Goal: Check status: Check status

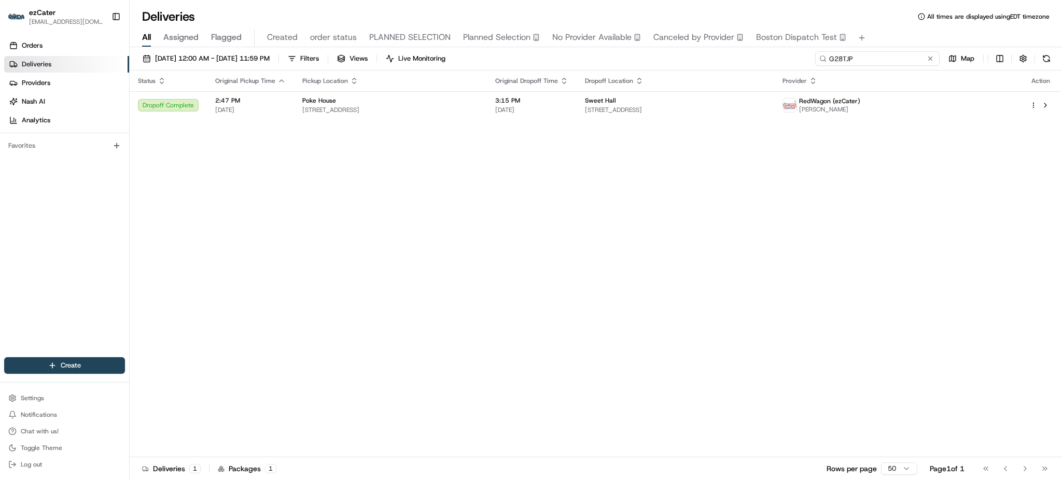
click at [889, 61] on input "G28TJP" at bounding box center [877, 58] width 124 height 15
paste input "9PWU04"
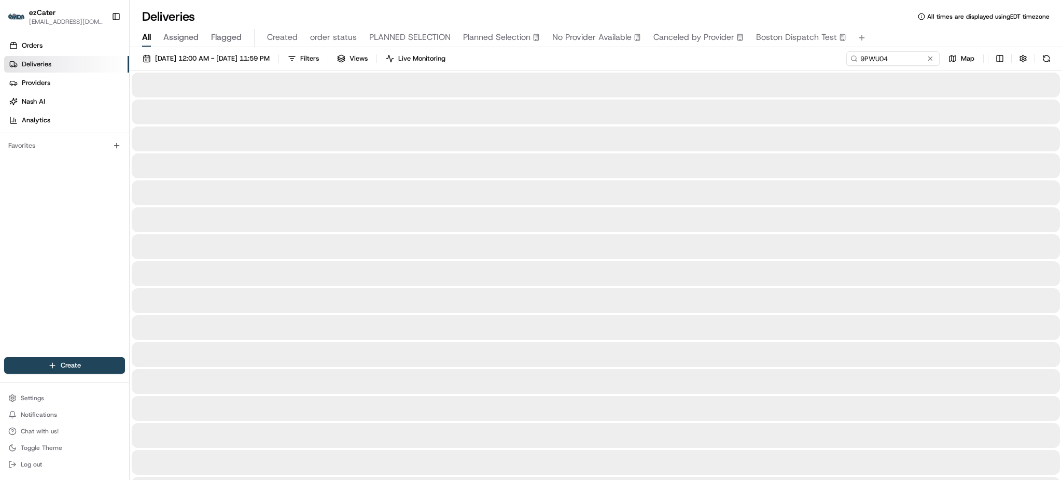
click at [894, 23] on div "Deliveries All times are displayed using EDT timezone" at bounding box center [596, 16] width 932 height 17
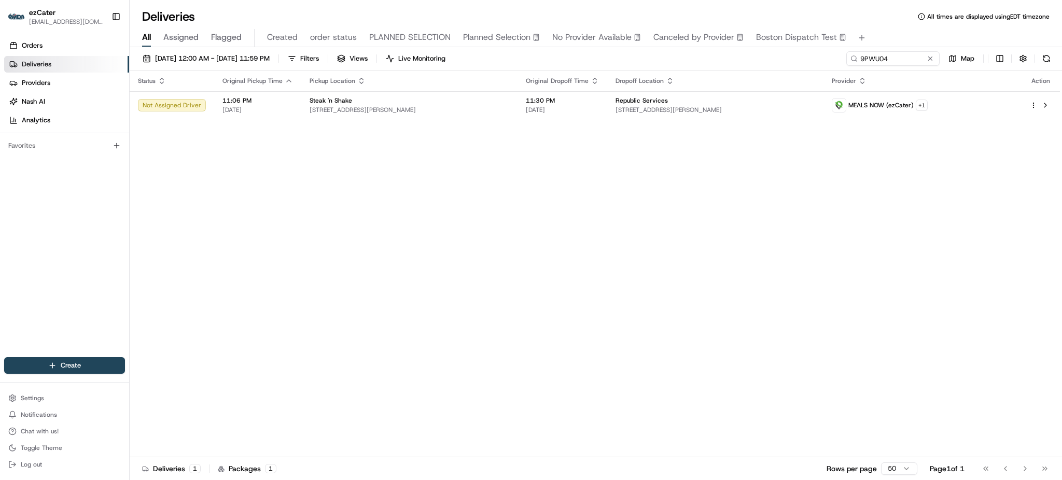
click at [637, 248] on div "Status Original Pickup Time Pickup Location Original Dropoff Time Dropoff Locat…" at bounding box center [595, 264] width 930 height 387
click at [820, 229] on div "Status Original Pickup Time Pickup Location Original Dropoff Time Dropoff Locat…" at bounding box center [595, 264] width 930 height 387
click at [1061, 228] on div "Status Original Pickup Time Pickup Location Original Dropoff Time Dropoff Locat…" at bounding box center [596, 264] width 932 height 387
click at [896, 64] on input "9PWU04" at bounding box center [877, 58] width 124 height 15
paste input "HKGY4V"
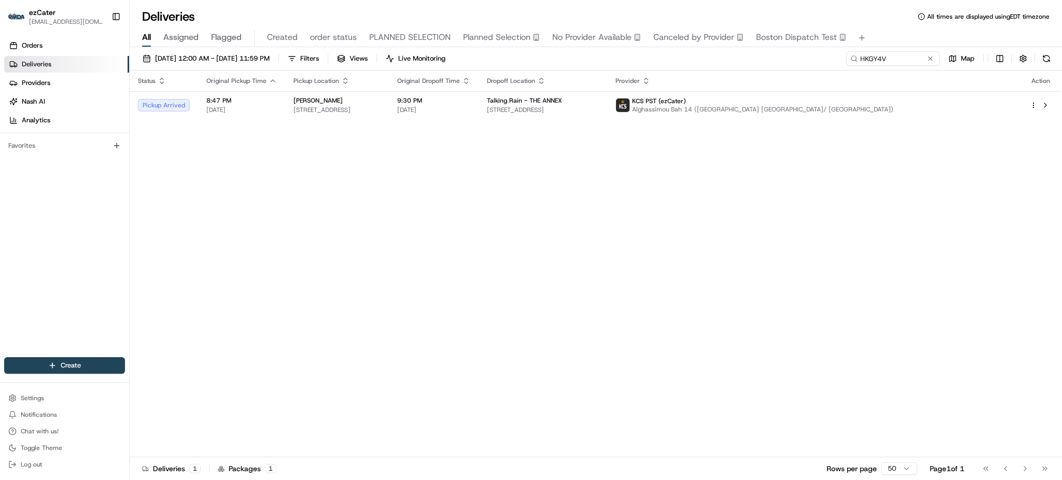
click at [479, 73] on th "Original Dropoff Time" at bounding box center [434, 81] width 90 height 21
click at [470, 102] on span "9:30 PM" at bounding box center [433, 100] width 73 height 8
click at [381, 99] on div "[PERSON_NAME]" at bounding box center [337, 100] width 87 height 8
click at [369, 119] on div "Status Original Pickup Time Pickup Location Original Dropoff Time Dropoff Locat…" at bounding box center [595, 264] width 930 height 387
click at [374, 116] on td "[PERSON_NAME] [STREET_ADDRESS]" at bounding box center [337, 105] width 104 height 28
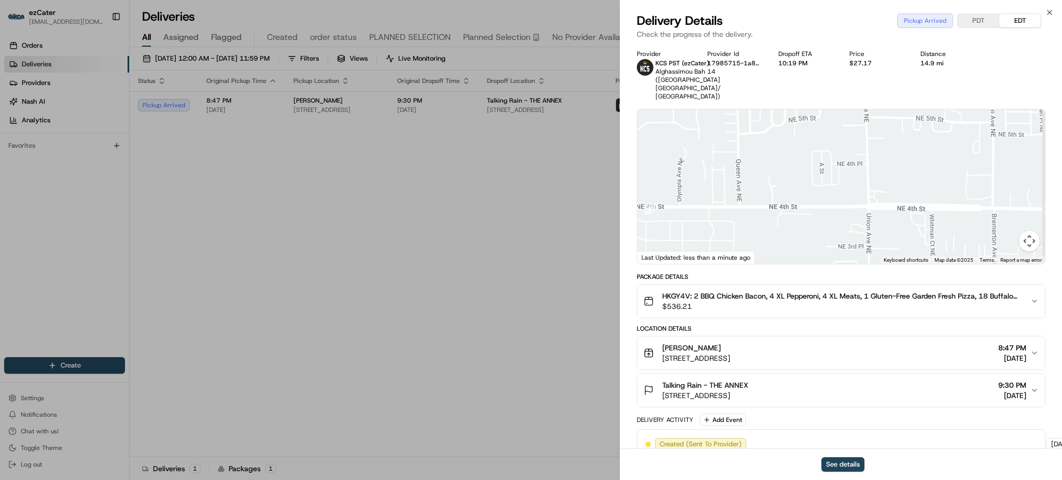
drag, startPoint x: 939, startPoint y: 189, endPoint x: 812, endPoint y: 184, distance: 126.7
click at [812, 184] on div at bounding box center [841, 186] width 408 height 155
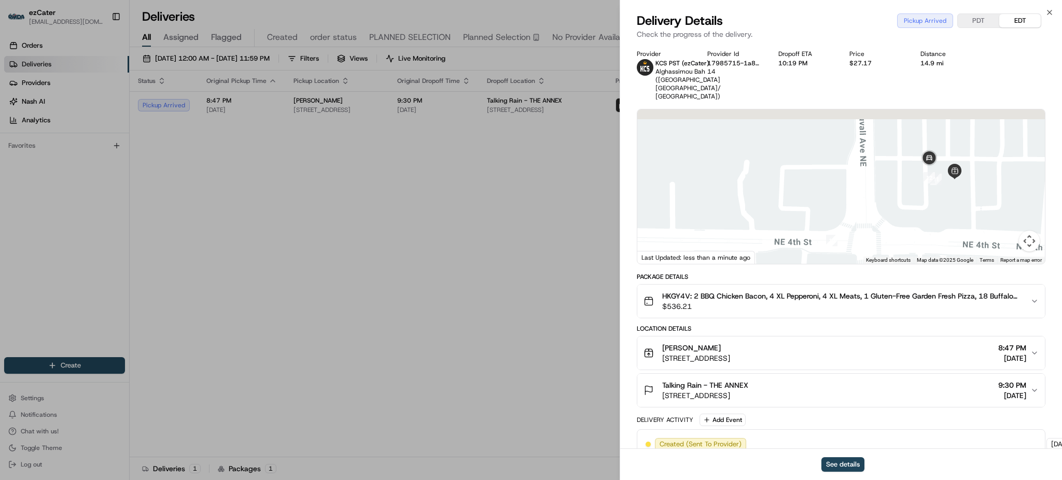
drag, startPoint x: 977, startPoint y: 188, endPoint x: 936, endPoint y: 218, distance: 50.5
click at [936, 218] on div at bounding box center [841, 186] width 408 height 155
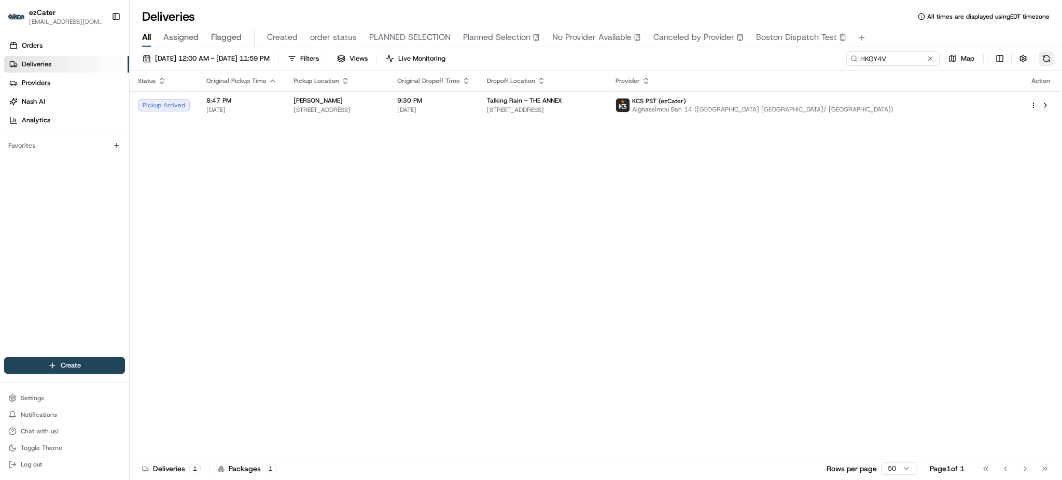
click at [1047, 55] on button at bounding box center [1046, 58] width 15 height 15
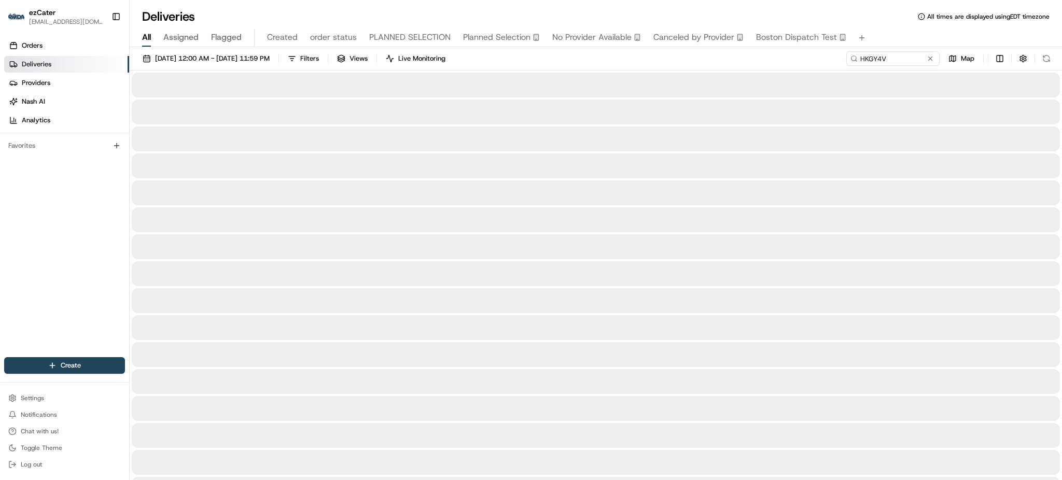
click at [606, 13] on div "Deliveries All times are displayed using EDT timezone" at bounding box center [596, 16] width 932 height 17
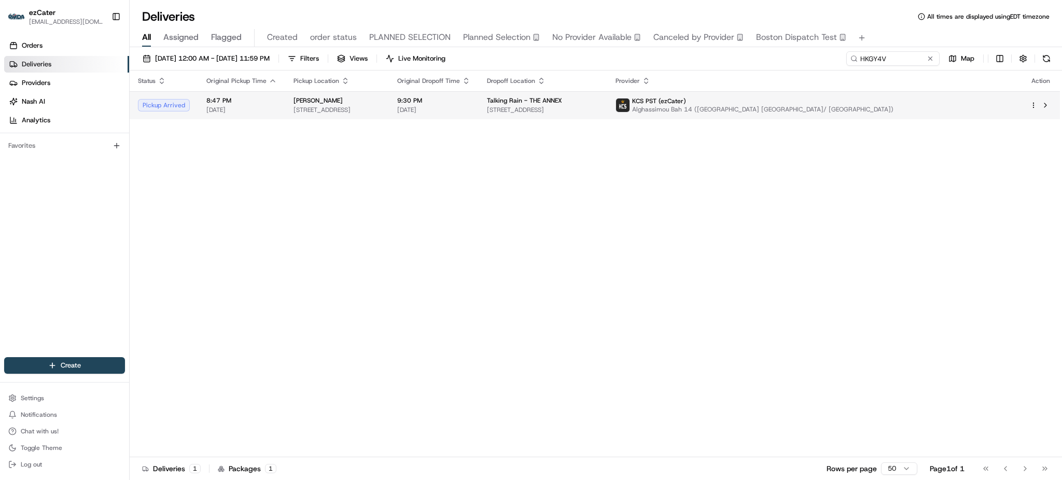
click at [479, 116] on td "9:30 PM [DATE]" at bounding box center [434, 105] width 90 height 28
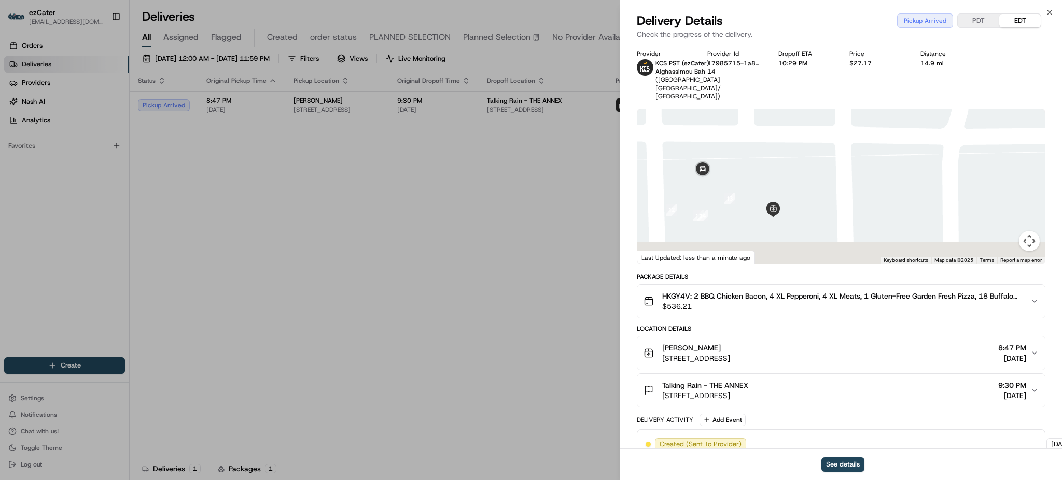
drag, startPoint x: 760, startPoint y: 227, endPoint x: 778, endPoint y: 163, distance: 66.2
click at [778, 164] on div at bounding box center [841, 186] width 408 height 155
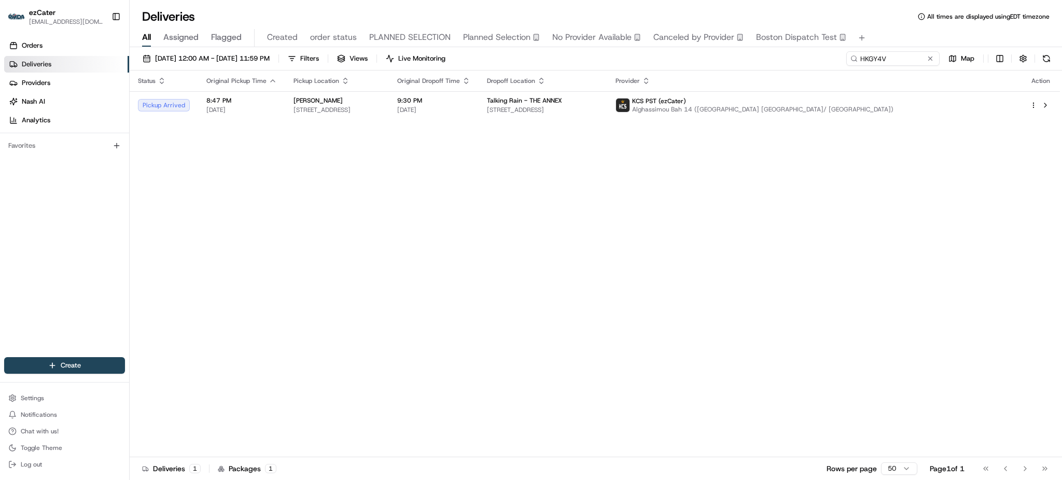
click at [902, 216] on div "Status Original Pickup Time Pickup Location Original Dropoff Time Dropoff Locat…" at bounding box center [595, 264] width 930 height 387
click at [1048, 53] on button at bounding box center [1046, 58] width 15 height 15
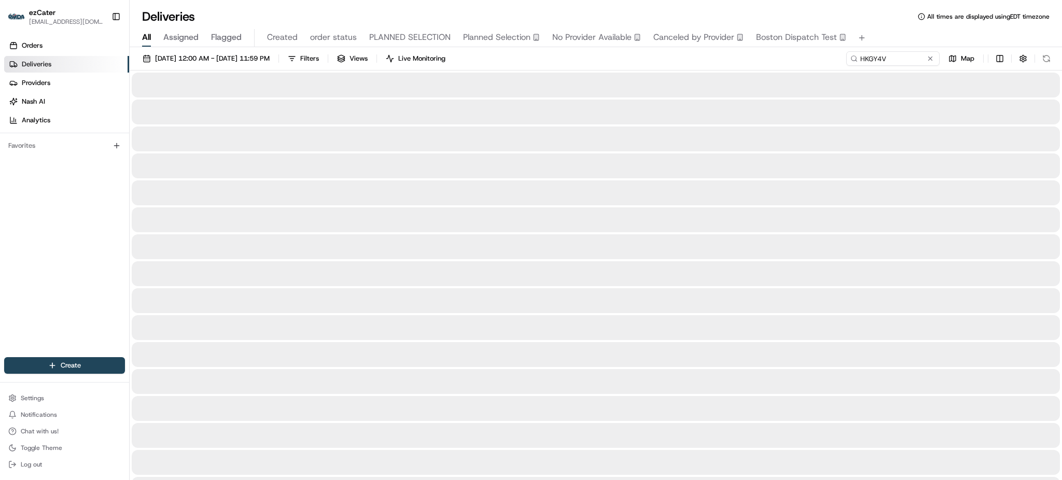
click at [678, 64] on div "[DATE] 12:00 AM - [DATE] 11:59 PM Filters Views Live Monitoring HKGY4V Map" at bounding box center [596, 60] width 932 height 19
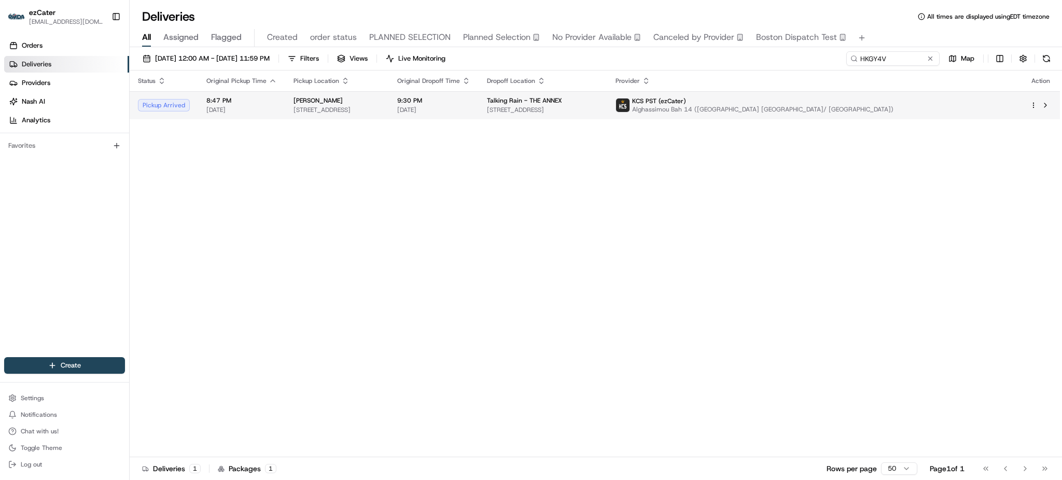
click at [562, 104] on span "Talking Rain - THE ANNEX" at bounding box center [524, 100] width 75 height 8
click at [857, 194] on div "Status Original Pickup Time Pickup Location Original Dropoff Time Dropoff Locat…" at bounding box center [595, 264] width 930 height 387
click at [1045, 60] on button at bounding box center [1046, 58] width 15 height 15
click at [1030, 252] on div "Status Original Pickup Time Pickup Location Original Dropoff Time Dropoff Locat…" at bounding box center [595, 264] width 930 height 387
click at [848, 257] on div "Status Original Pickup Time Pickup Location Original Dropoff Time Dropoff Locat…" at bounding box center [595, 264] width 930 height 387
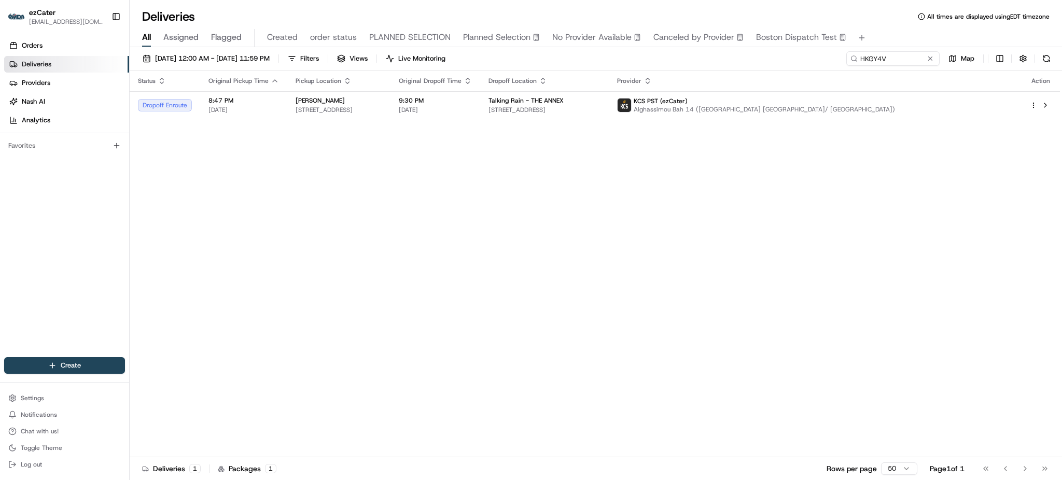
drag, startPoint x: 936, startPoint y: 225, endPoint x: 895, endPoint y: 217, distance: 41.2
click at [936, 225] on div "Status Original Pickup Time Pickup Location Original Dropoff Time Dropoff Locat…" at bounding box center [595, 264] width 930 height 387
click at [937, 260] on div "Status Original Pickup Time Pickup Location Original Dropoff Time Dropoff Locat…" at bounding box center [595, 264] width 930 height 387
click at [427, 323] on div "Status Original Pickup Time Pickup Location Original Dropoff Time Dropoff Locat…" at bounding box center [595, 264] width 930 height 387
click at [944, 211] on div "Status Original Pickup Time Pickup Location Original Dropoff Time Dropoff Locat…" at bounding box center [595, 264] width 930 height 387
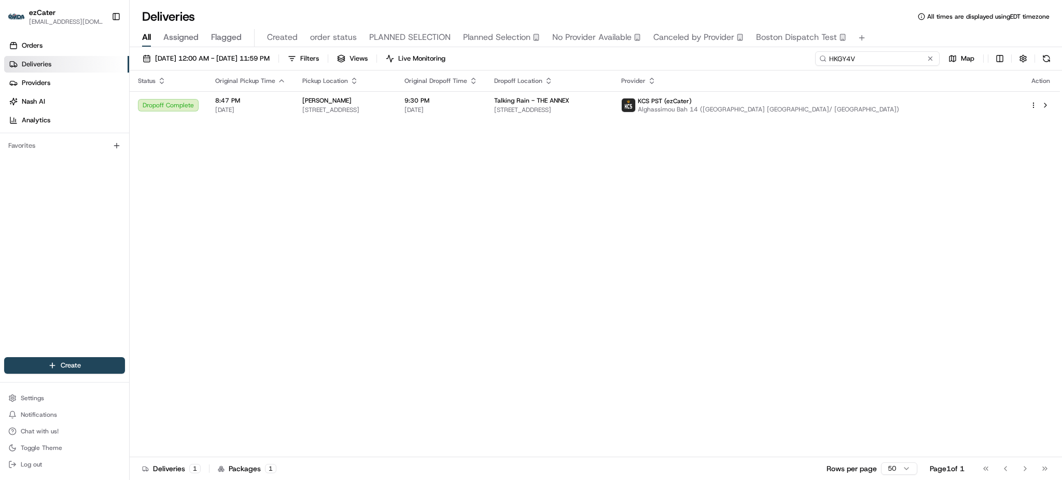
click at [890, 64] on input "HKGY4V" at bounding box center [877, 58] width 124 height 15
paste input "T0PR8P"
click at [889, 37] on div "All Assigned Flagged Created order status PLANNED SELECTION Planned Selection N…" at bounding box center [596, 38] width 932 height 18
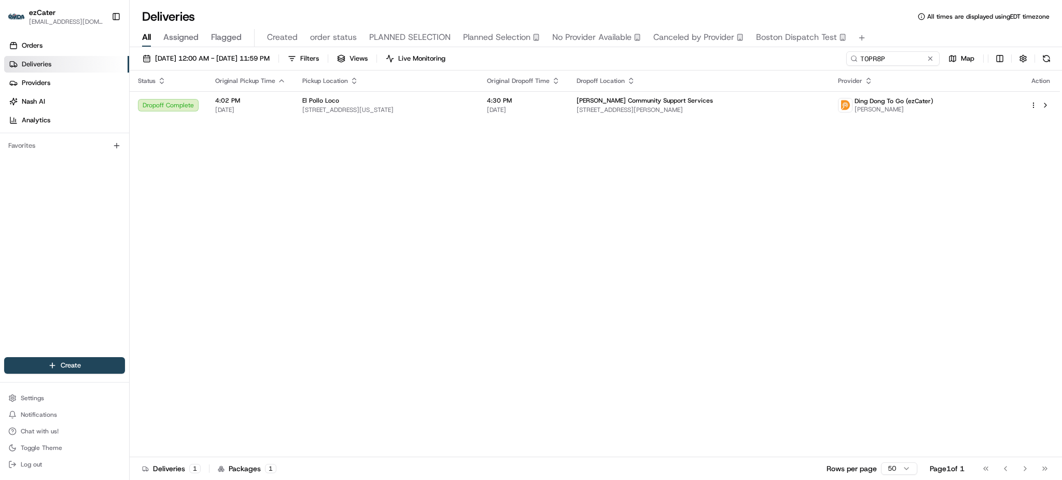
click at [651, 95] on td "[PERSON_NAME] Community Support Services [STREET_ADDRESS][PERSON_NAME]" at bounding box center [699, 105] width 262 height 28
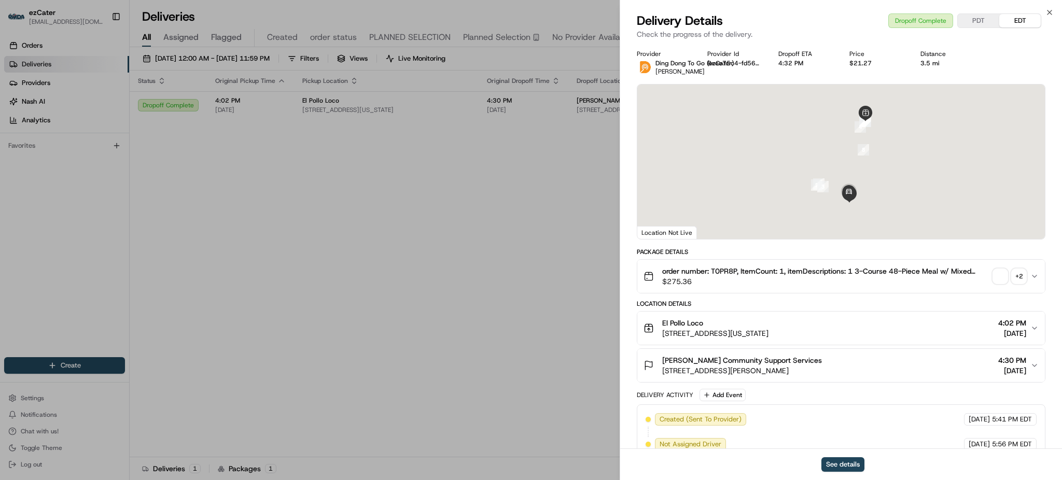
scroll to position [217, 0]
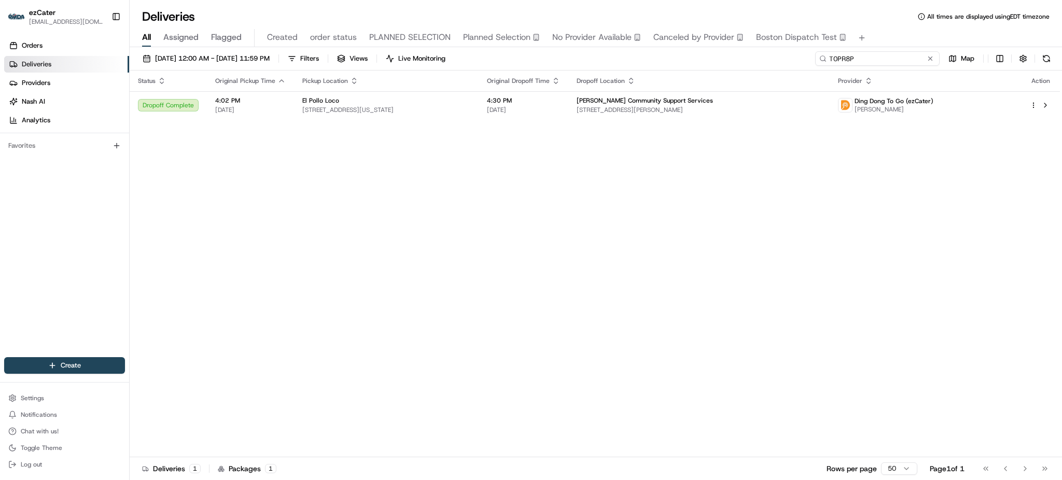
click at [890, 63] on input "T0PR8P" at bounding box center [877, 58] width 124 height 15
paste input "F1TFMR"
click at [887, 29] on div "All Assigned Flagged Created order status PLANNED SELECTION Planned Selection N…" at bounding box center [596, 38] width 932 height 18
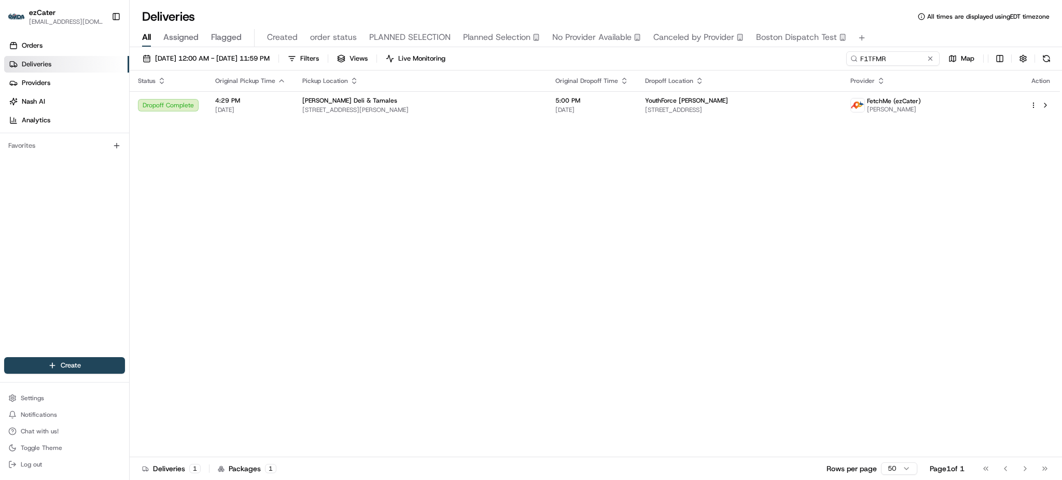
click at [587, 91] on th "Original Dropoff Time" at bounding box center [592, 81] width 90 height 21
click at [587, 95] on td "5:00 PM [DATE]" at bounding box center [592, 105] width 90 height 28
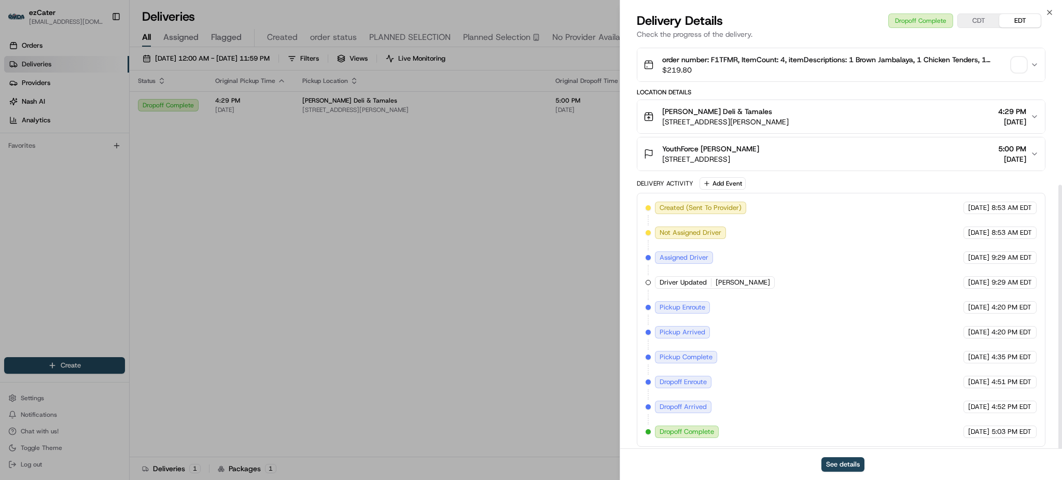
scroll to position [217, 0]
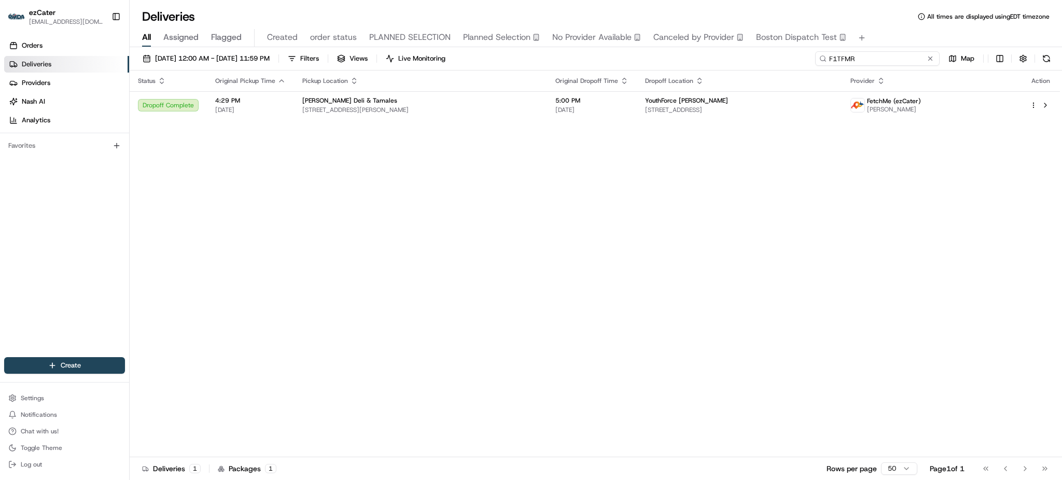
click at [888, 53] on input "F1TFMR" at bounding box center [877, 58] width 124 height 15
paste input "7YW94K"
click at [885, 26] on div "All Assigned Flagged Created order status PLANNED SELECTION Planned Selection N…" at bounding box center [596, 36] width 932 height 22
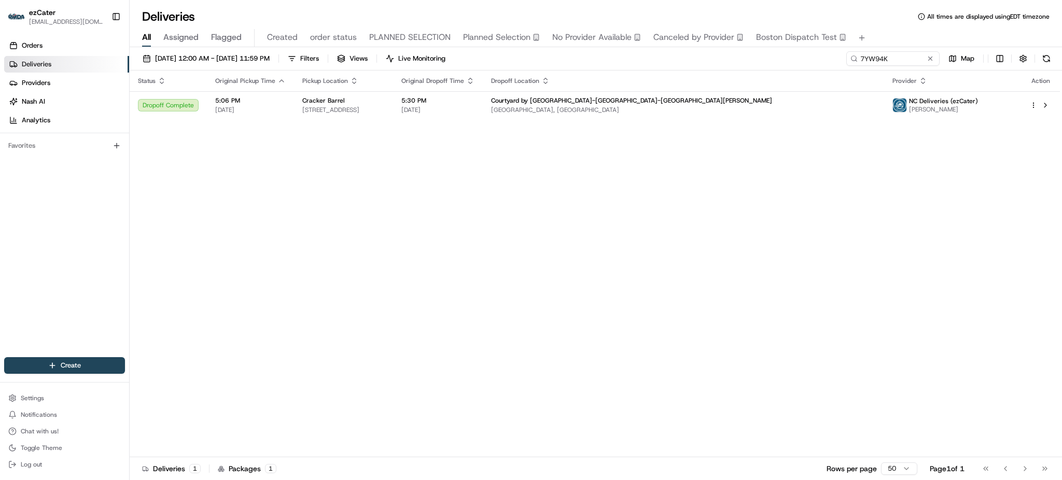
click at [607, 95] on td "Courtyard by [GEOGRAPHIC_DATA]-[GEOGRAPHIC_DATA]-[GEOGRAPHIC_DATA][PERSON_NAME]…" at bounding box center [683, 105] width 401 height 28
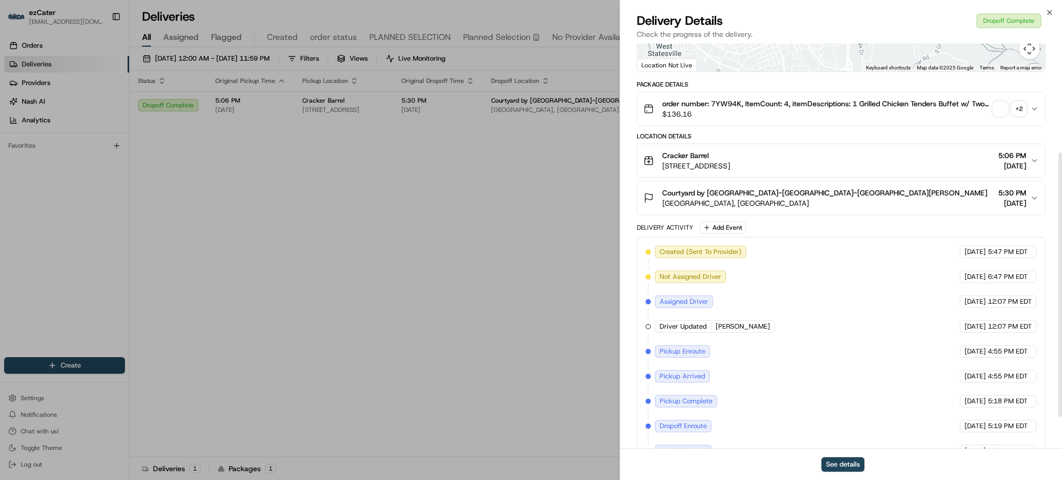
scroll to position [217, 0]
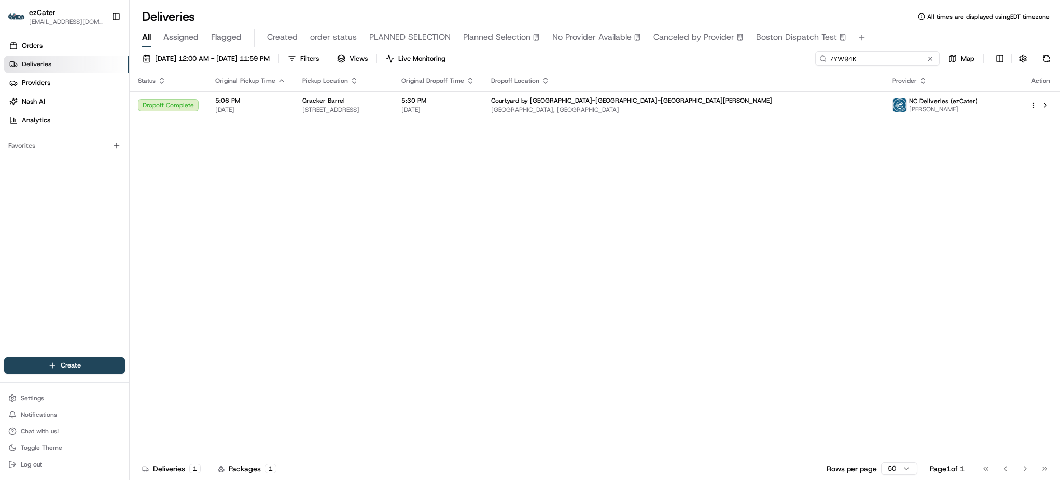
click at [893, 56] on input "7YW94K" at bounding box center [877, 58] width 124 height 15
paste input "1TW0WM"
click at [888, 31] on div "All Assigned Flagged Created order status PLANNED SELECTION Planned Selection N…" at bounding box center [596, 38] width 932 height 18
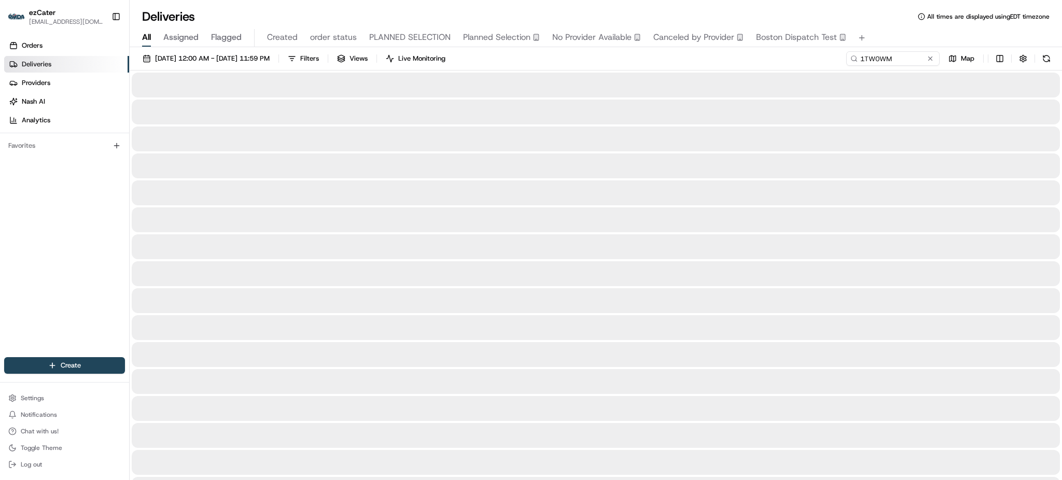
click at [904, 32] on div "All Assigned Flagged Created order status PLANNED SELECTION Planned Selection N…" at bounding box center [596, 38] width 932 height 18
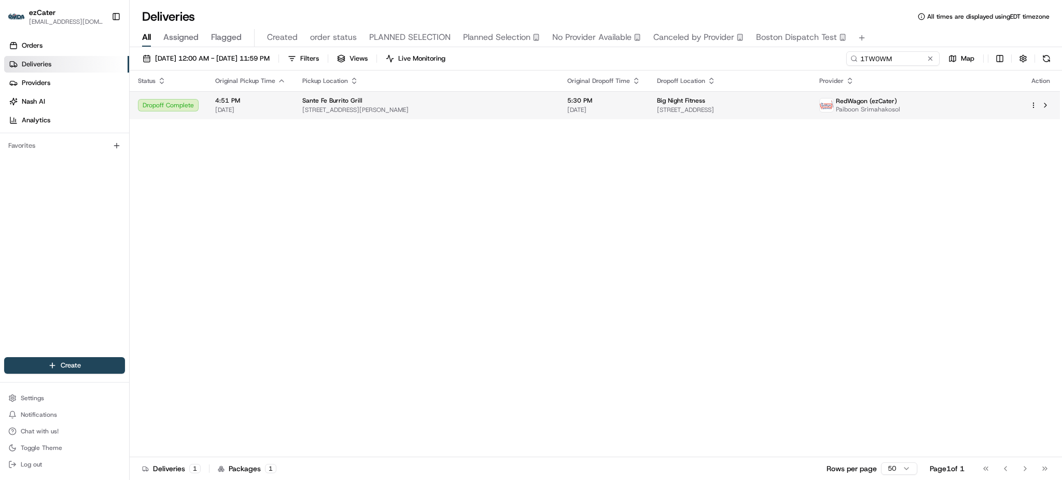
click at [657, 100] on span "Big Night Fitness" at bounding box center [681, 100] width 48 height 8
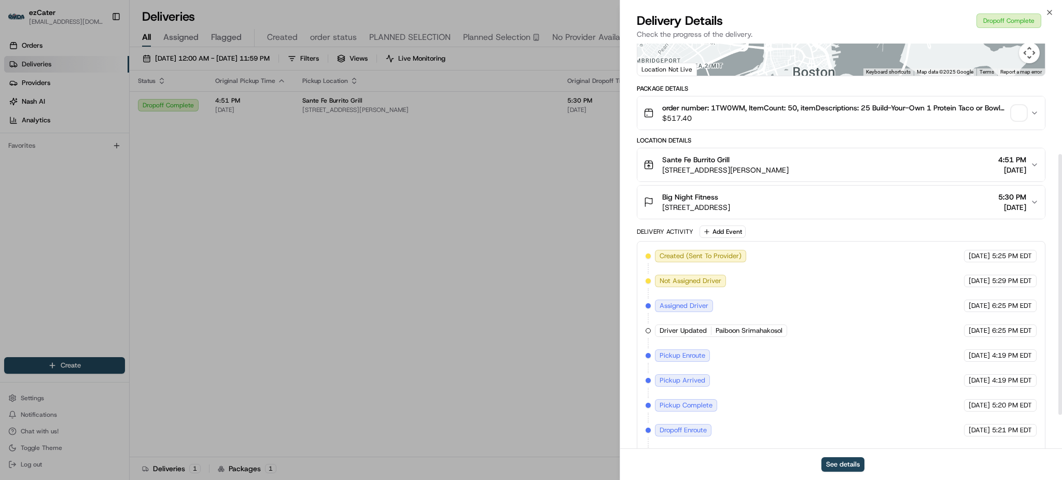
scroll to position [225, 0]
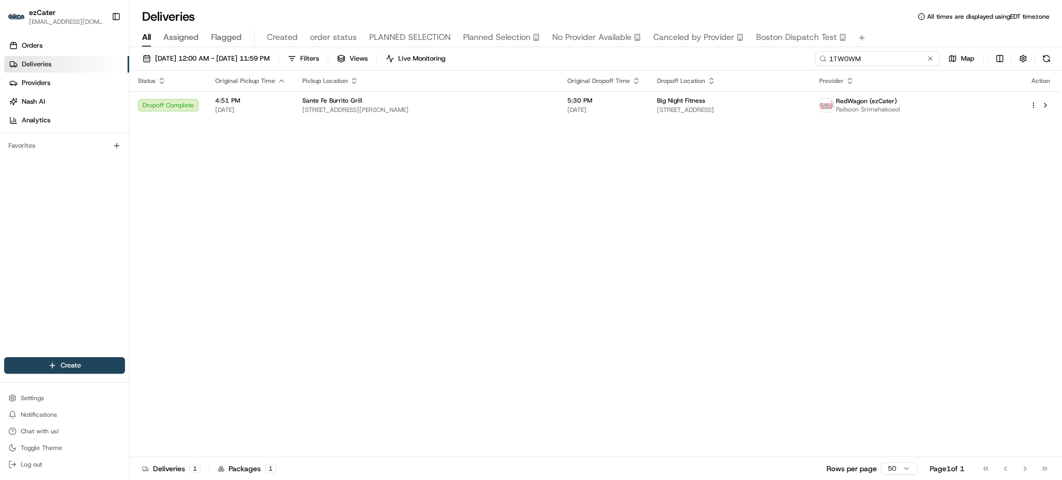
click at [906, 60] on input "1TW0WM" at bounding box center [877, 58] width 124 height 15
paste input "2YV0A1"
click at [894, 35] on div "All Assigned Flagged Created order status PLANNED SELECTION Planned Selection N…" at bounding box center [596, 38] width 932 height 18
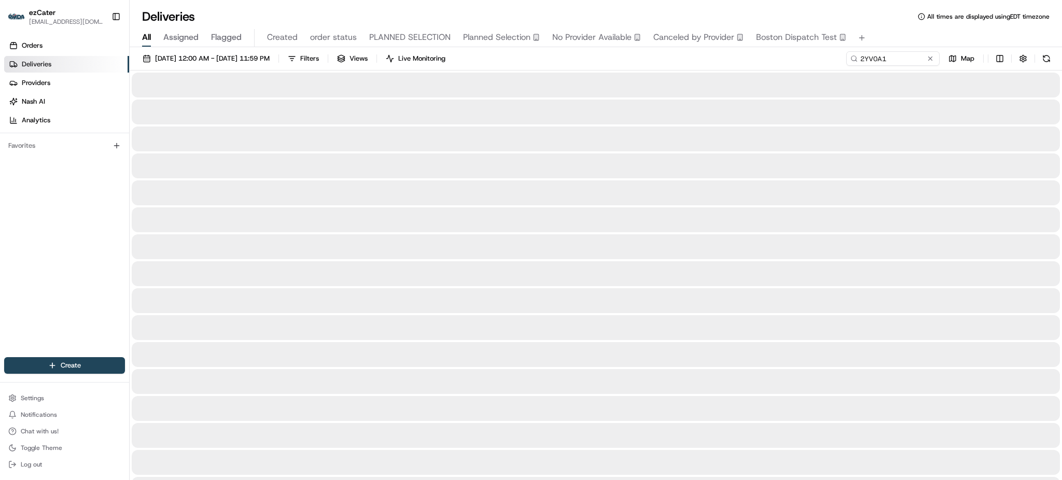
click at [633, 55] on div "[DATE] 12:00 AM - [DATE] 11:59 PM Filters Views Live Monitoring 2YV0A1 Map" at bounding box center [596, 60] width 932 height 19
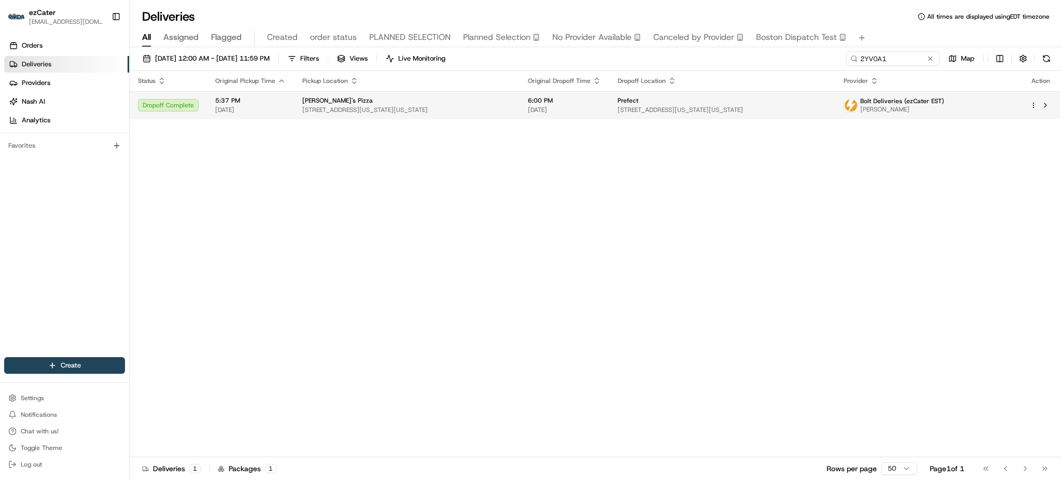
click at [604, 98] on td "6:00 PM [DATE]" at bounding box center [565, 105] width 90 height 28
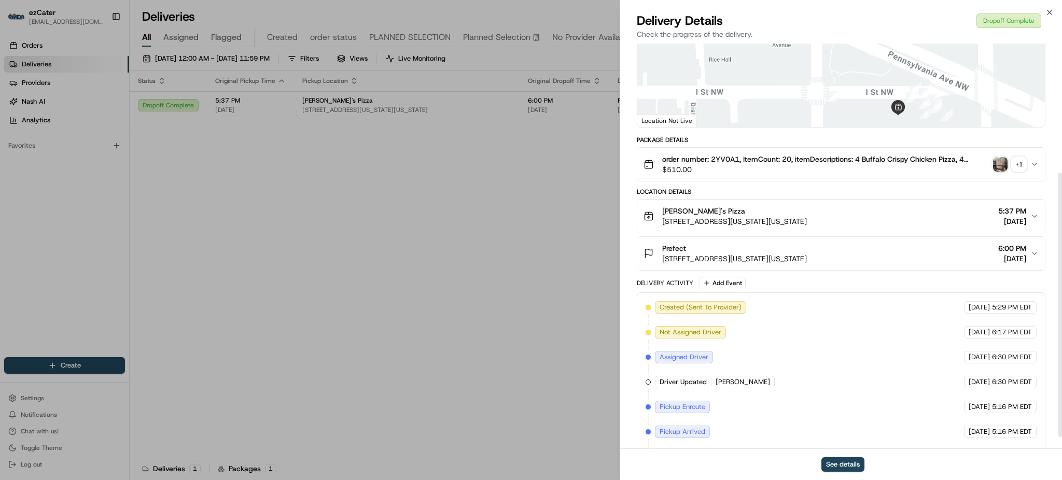
scroll to position [217, 0]
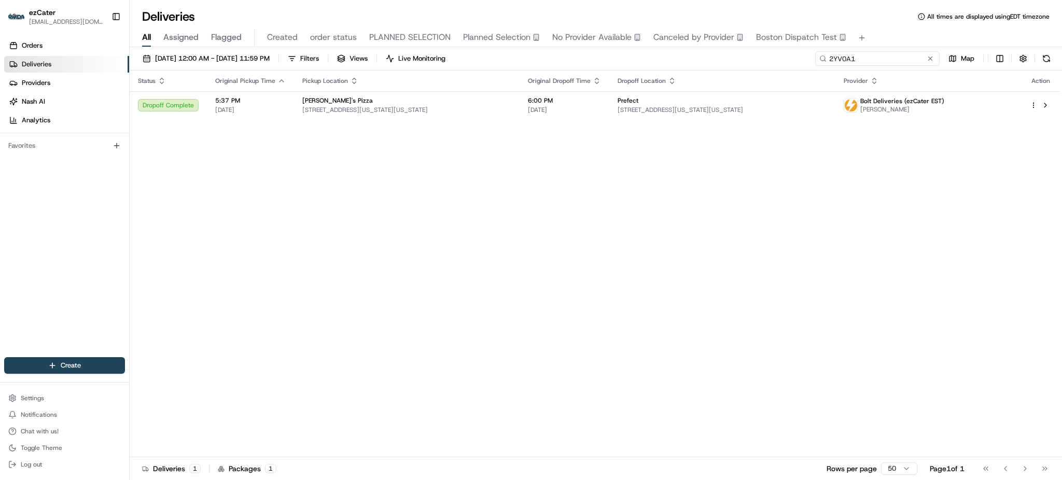
click at [902, 63] on input "2YV0A1" at bounding box center [877, 58] width 124 height 15
paste input "CMK16Z"
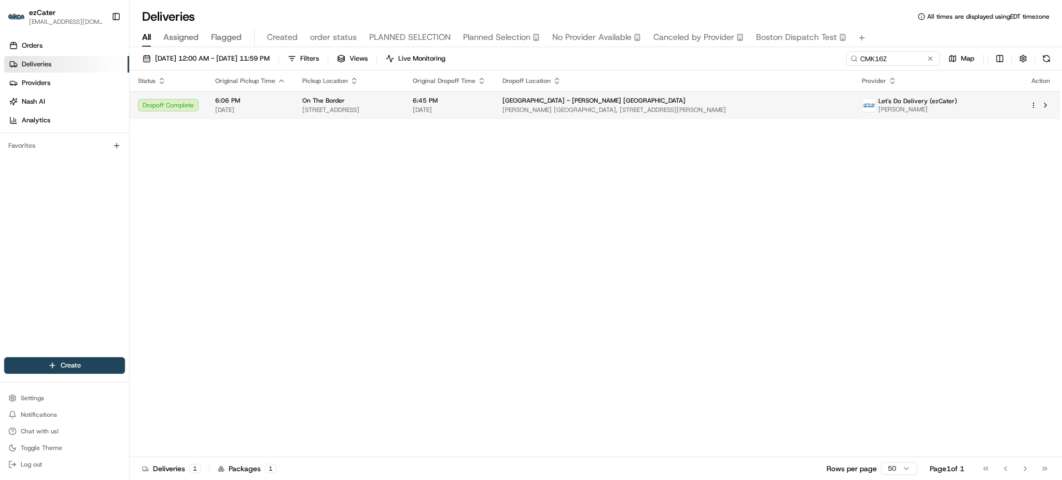
click at [634, 112] on span "[PERSON_NAME] [GEOGRAPHIC_DATA], [STREET_ADDRESS][PERSON_NAME]" at bounding box center [674, 110] width 343 height 8
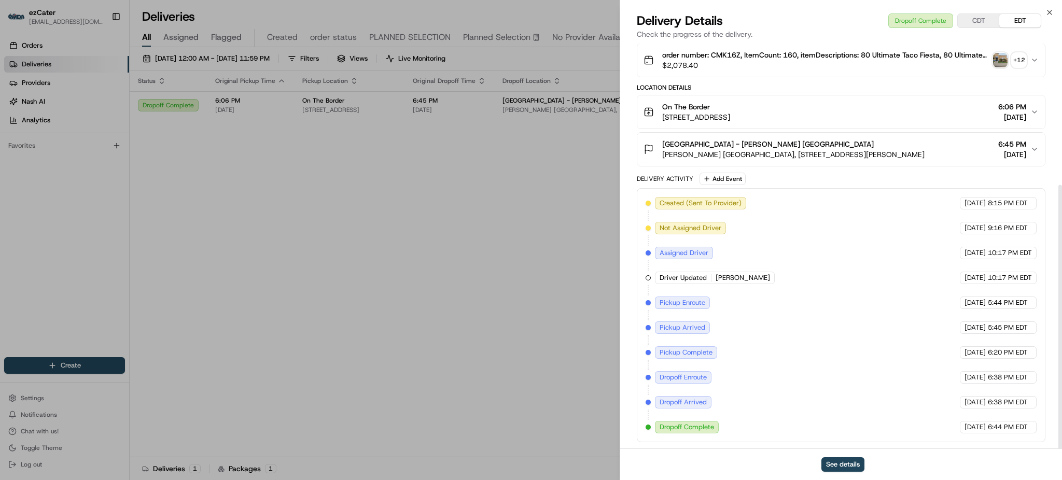
scroll to position [217, 0]
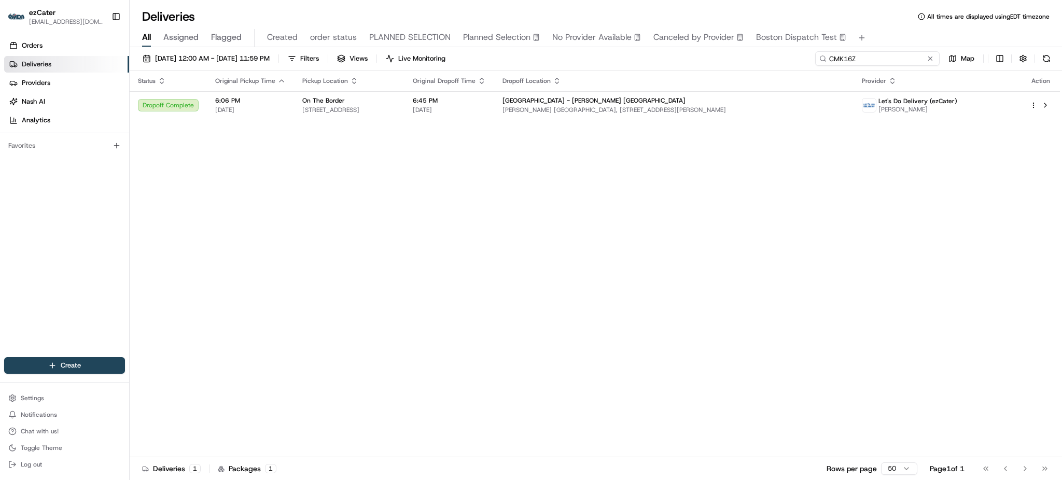
click at [901, 58] on input "CMK16Z" at bounding box center [877, 58] width 124 height 15
paste input "RM4JJK"
type input "RM4JJK"
click at [888, 38] on div "All Assigned Flagged Created order status PLANNED SELECTION Planned Selection N…" at bounding box center [596, 38] width 932 height 18
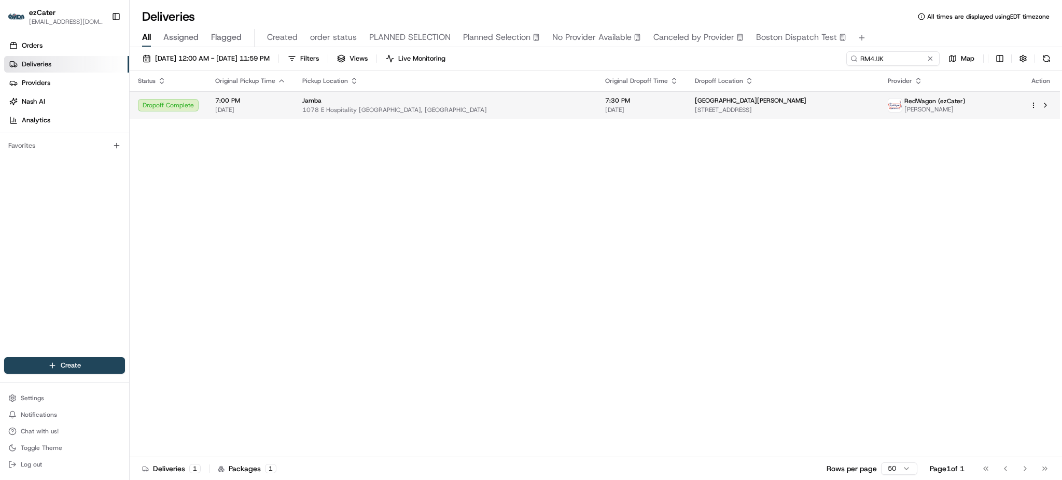
click at [730, 93] on td "[GEOGRAPHIC_DATA][PERSON_NAME] [STREET_ADDRESS]" at bounding box center [783, 105] width 193 height 28
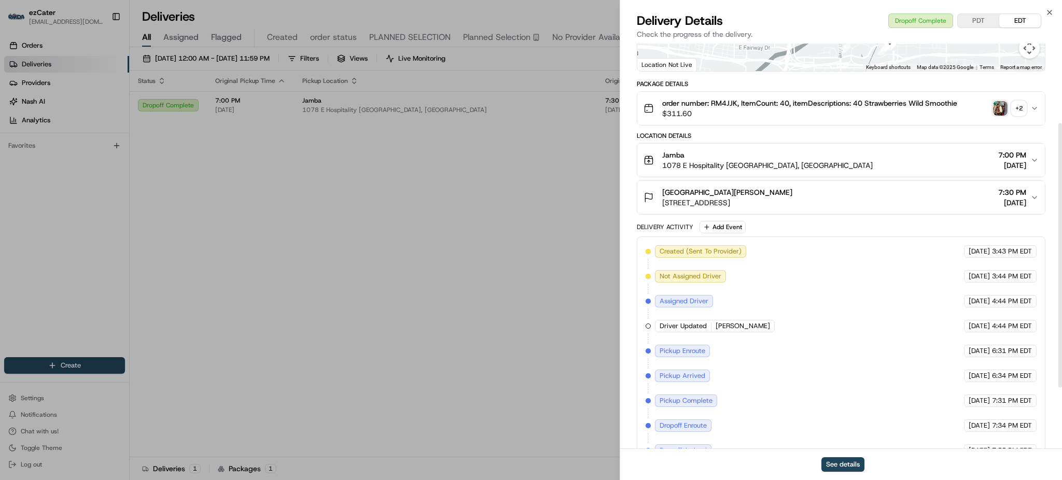
scroll to position [217, 0]
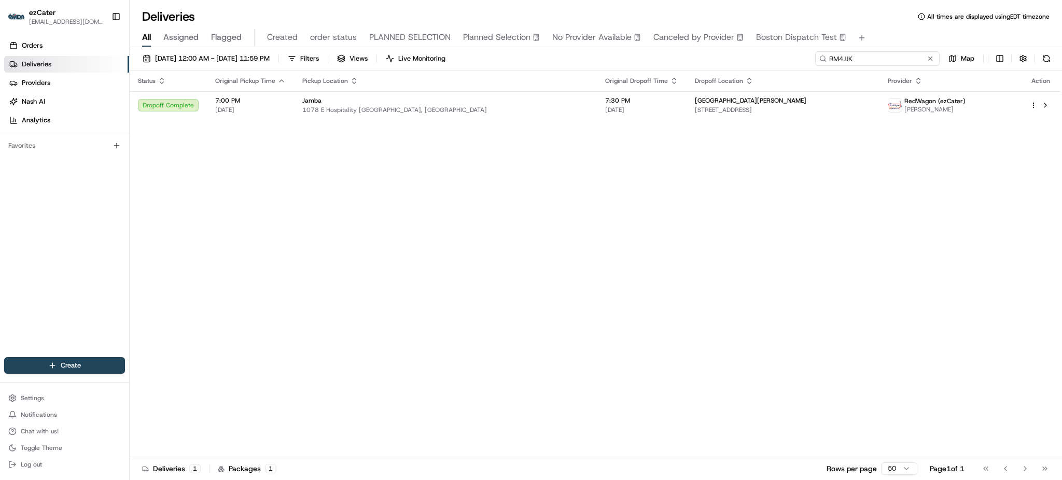
click at [901, 61] on input "RM4JJK" at bounding box center [877, 58] width 124 height 15
paste input "HKGY4V"
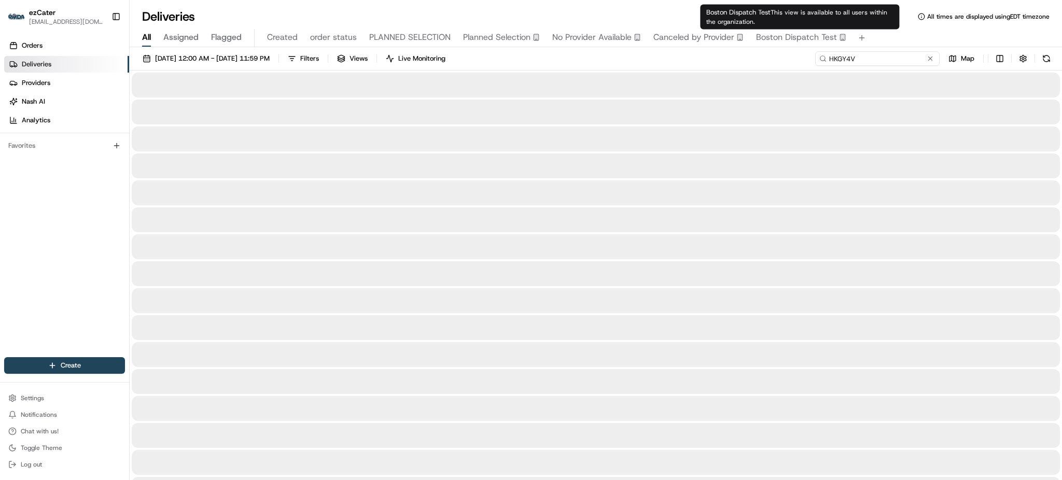
type input "HKGY4V"
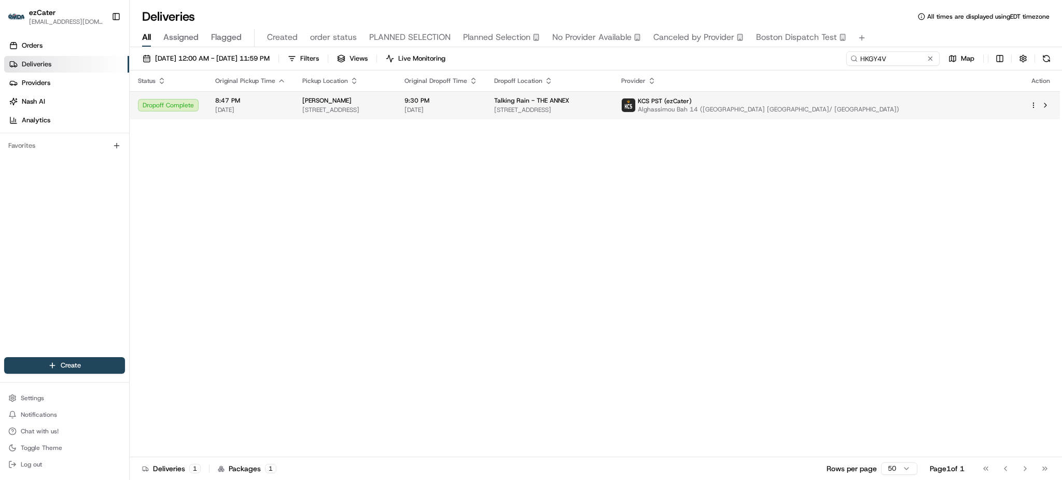
click at [605, 105] on div "Talking Rain - THE ANNEX [STREET_ADDRESS]" at bounding box center [549, 105] width 110 height 18
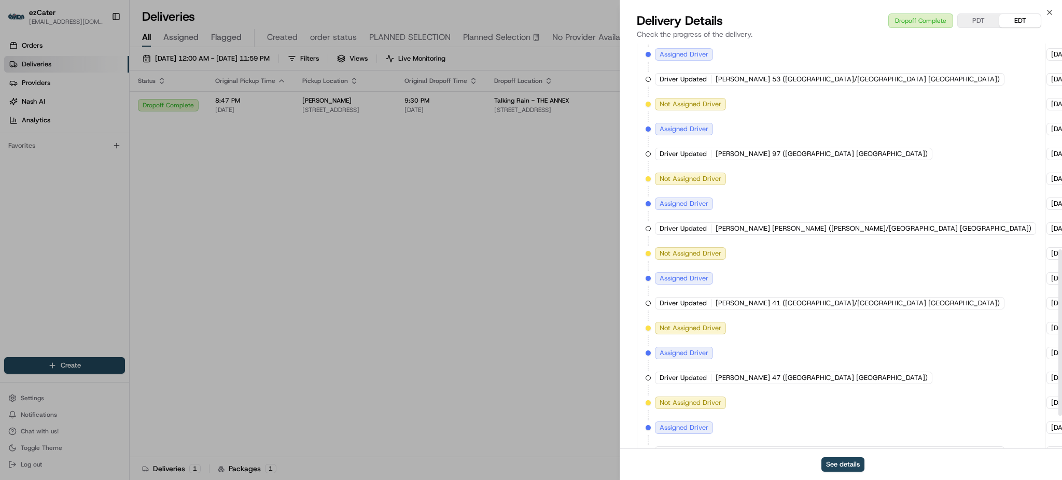
scroll to position [582, 0]
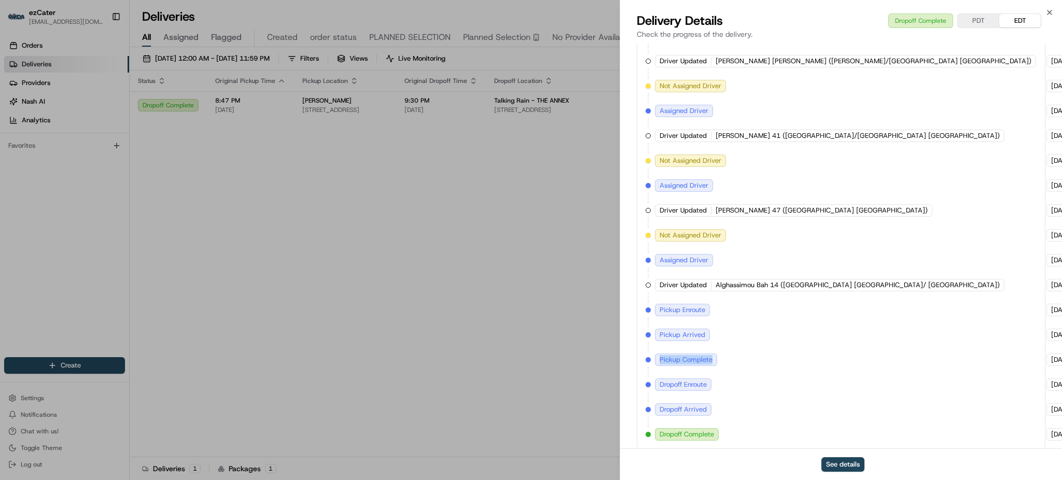
drag, startPoint x: 735, startPoint y: 330, endPoint x: 988, endPoint y: 333, distance: 253.1
click at [988, 333] on div "Created (Sent To Provider) KCS PST (ezCater) [DATE] 11:53 AM EDT Assigned Drive…" at bounding box center [841, 148] width 391 height 585
click at [985, 346] on div "Created (Sent To Provider) KCS PST (ezCater) [DATE] 11:53 AM EDT Assigned Drive…" at bounding box center [841, 148] width 391 height 585
